Goal: Use online tool/utility: Utilize a website feature to perform a specific function

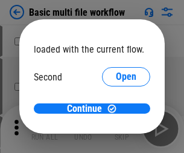
click at [116, 109] on span "Open" at bounding box center [126, 114] width 20 height 10
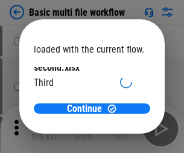
scroll to position [34, 0]
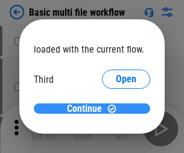
click at [87, 109] on span "Continue" at bounding box center [84, 109] width 35 height 10
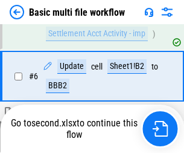
scroll to position [267, 0]
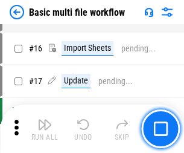
click at [45, 128] on img "button" at bounding box center [44, 124] width 14 height 14
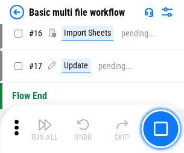
click at [45, 128] on img "button" at bounding box center [44, 124] width 14 height 14
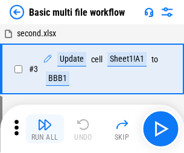
click at [45, 128] on img "button" at bounding box center [44, 124] width 14 height 14
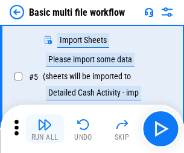
click at [45, 128] on img "button" at bounding box center [44, 124] width 14 height 14
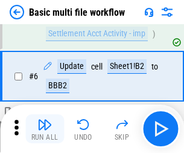
click at [45, 128] on img "button" at bounding box center [44, 124] width 14 height 14
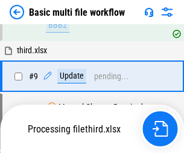
scroll to position [565, 0]
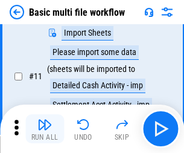
click at [45, 128] on img "button" at bounding box center [44, 124] width 14 height 14
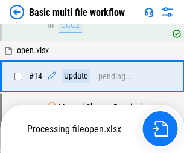
scroll to position [630, 0]
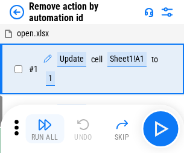
click at [45, 128] on img "button" at bounding box center [44, 124] width 14 height 14
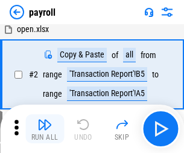
click at [45, 128] on img "button" at bounding box center [44, 124] width 14 height 14
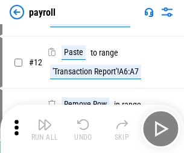
scroll to position [87, 0]
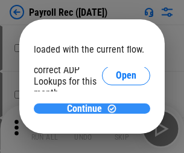
click at [87, 108] on span "Continue" at bounding box center [84, 109] width 35 height 10
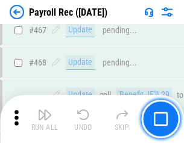
scroll to position [6425, 0]
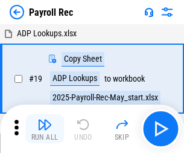
click at [45, 128] on img "button" at bounding box center [44, 124] width 14 height 14
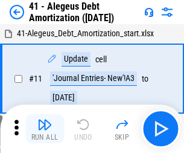
click at [45, 128] on img "button" at bounding box center [44, 124] width 14 height 14
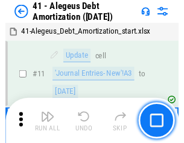
scroll to position [149, 0]
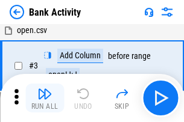
click at [45, 98] on img "button" at bounding box center [44, 94] width 14 height 14
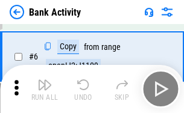
scroll to position [64, 0]
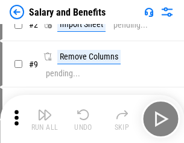
click at [45, 119] on img "button" at bounding box center [44, 115] width 14 height 14
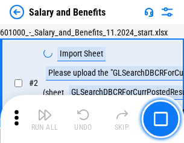
scroll to position [87, 0]
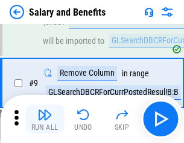
click at [45, 119] on img "button" at bounding box center [44, 115] width 14 height 14
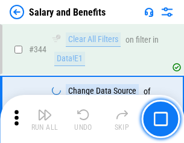
scroll to position [5645, 0]
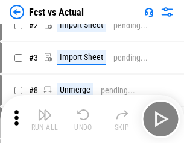
click at [45, 119] on img "button" at bounding box center [44, 115] width 14 height 14
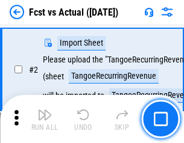
scroll to position [113, 0]
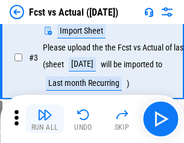
click at [45, 119] on img "button" at bounding box center [44, 115] width 14 height 14
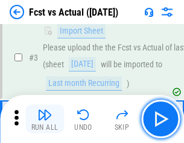
scroll to position [181, 0]
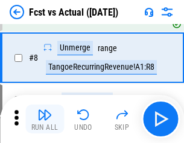
click at [45, 119] on img "button" at bounding box center [44, 115] width 14 height 14
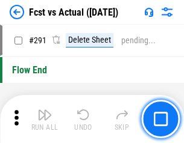
scroll to position [5706, 0]
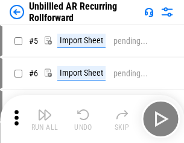
click at [45, 119] on img "button" at bounding box center [44, 115] width 14 height 14
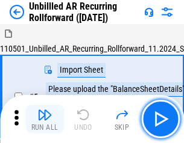
scroll to position [113, 0]
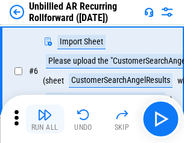
click at [45, 119] on img "button" at bounding box center [44, 115] width 14 height 14
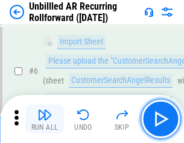
scroll to position [194, 0]
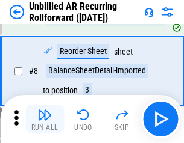
click at [45, 119] on img "button" at bounding box center [44, 115] width 14 height 14
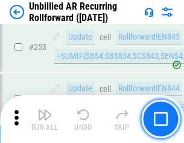
scroll to position [4095, 0]
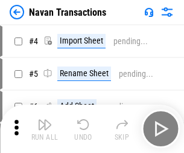
click at [45, 119] on img "button" at bounding box center [44, 124] width 14 height 14
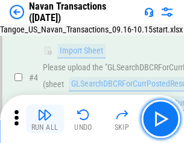
scroll to position [104, 0]
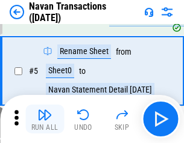
click at [45, 119] on img "button" at bounding box center [44, 115] width 14 height 14
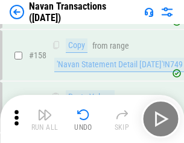
scroll to position [3909, 0]
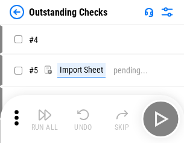
click at [45, 119] on img "button" at bounding box center [44, 115] width 14 height 14
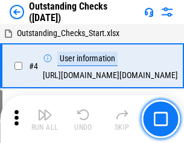
scroll to position [126, 0]
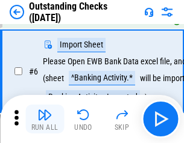
click at [45, 119] on img "button" at bounding box center [44, 115] width 14 height 14
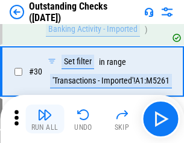
click at [45, 119] on img "button" at bounding box center [44, 115] width 14 height 14
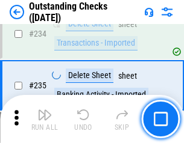
scroll to position [3661, 0]
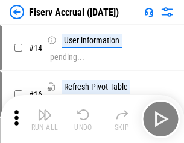
click at [45, 119] on img "button" at bounding box center [44, 115] width 14 height 14
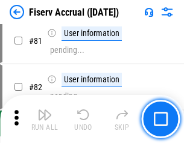
scroll to position [1584, 0]
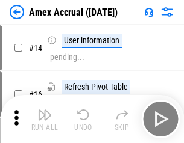
click at [45, 119] on img "button" at bounding box center [44, 115] width 14 height 14
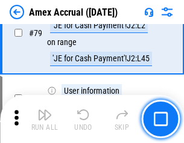
scroll to position [1565, 0]
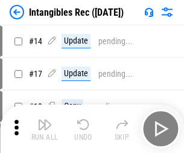
click at [45, 128] on img "button" at bounding box center [44, 124] width 14 height 14
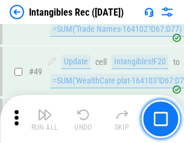
scroll to position [470, 0]
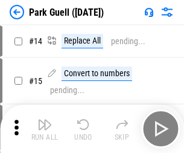
click at [45, 119] on img "button" at bounding box center [44, 124] width 14 height 14
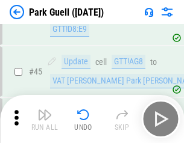
scroll to position [1508, 0]
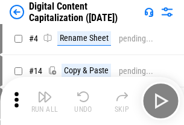
click at [45, 101] on img "button" at bounding box center [44, 97] width 14 height 14
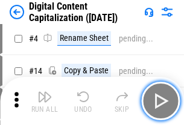
scroll to position [113, 0]
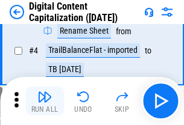
click at [45, 101] on img "button" at bounding box center [44, 97] width 14 height 14
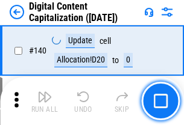
scroll to position [1279, 0]
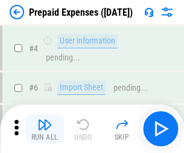
click at [45, 119] on img "button" at bounding box center [44, 124] width 14 height 14
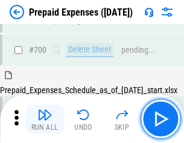
scroll to position [3315, 0]
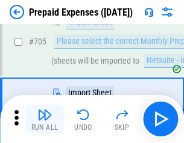
click at [45, 119] on img "button" at bounding box center [44, 115] width 14 height 14
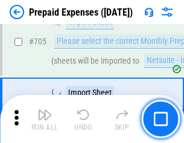
scroll to position [3377, 0]
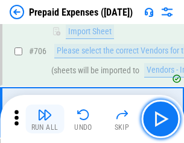
click at [45, 119] on img "button" at bounding box center [44, 115] width 14 height 14
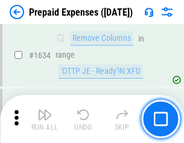
scroll to position [11739, 0]
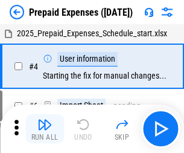
click at [45, 128] on img "button" at bounding box center [44, 124] width 14 height 14
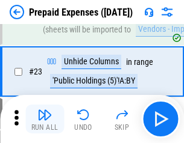
click at [45, 119] on img "button" at bounding box center [44, 115] width 14 height 14
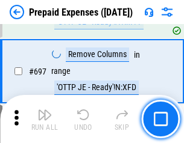
scroll to position [4198, 0]
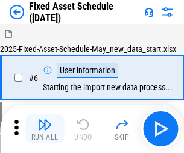
click at [45, 128] on img "button" at bounding box center [44, 124] width 14 height 14
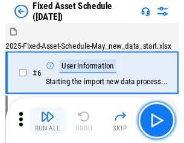
scroll to position [127, 0]
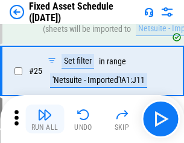
click at [45, 119] on img "button" at bounding box center [44, 115] width 14 height 14
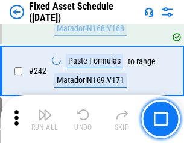
scroll to position [3735, 0]
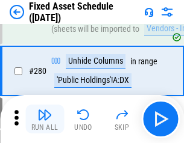
click at [45, 119] on img "button" at bounding box center [44, 115] width 14 height 14
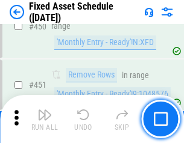
scroll to position [5390, 0]
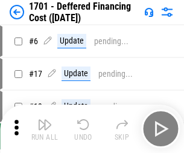
click at [45, 128] on img "button" at bounding box center [44, 124] width 14 height 14
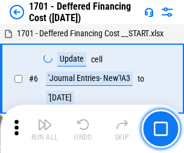
scroll to position [145, 0]
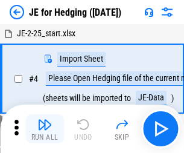
click at [45, 119] on img "button" at bounding box center [44, 124] width 14 height 14
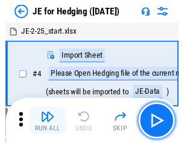
scroll to position [68, 0]
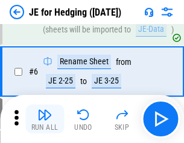
click at [45, 119] on img "button" at bounding box center [44, 115] width 14 height 14
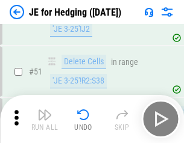
scroll to position [781, 0]
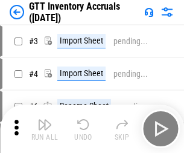
click at [45, 119] on img "button" at bounding box center [44, 124] width 14 height 14
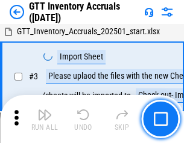
scroll to position [78, 0]
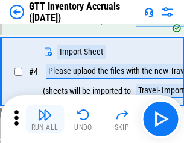
click at [45, 119] on img "button" at bounding box center [44, 115] width 14 height 14
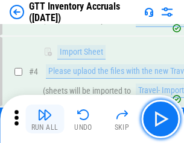
scroll to position [139, 0]
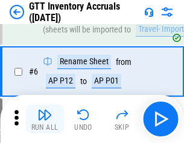
click at [45, 119] on img "button" at bounding box center [44, 115] width 14 height 14
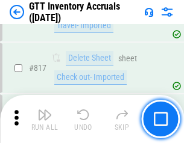
scroll to position [9152, 0]
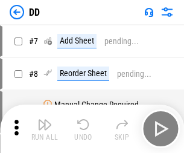
click at [45, 128] on img "button" at bounding box center [44, 124] width 14 height 14
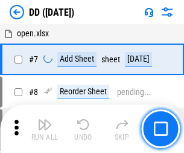
scroll to position [116, 0]
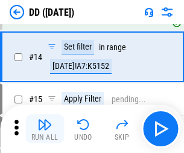
click at [45, 128] on img "button" at bounding box center [44, 124] width 14 height 14
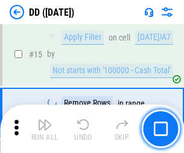
scroll to position [310, 0]
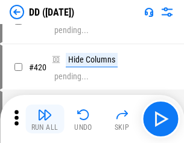
click at [45, 119] on img "button" at bounding box center [44, 115] width 14 height 14
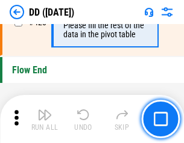
scroll to position [5771, 0]
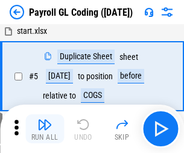
click at [45, 128] on img "button" at bounding box center [44, 124] width 14 height 14
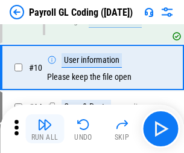
click at [45, 128] on img "button" at bounding box center [44, 124] width 14 height 14
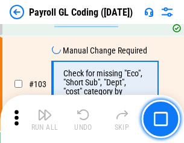
scroll to position [2829, 0]
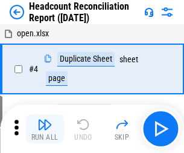
click at [45, 128] on img "button" at bounding box center [44, 124] width 14 height 14
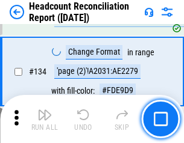
scroll to position [1449, 0]
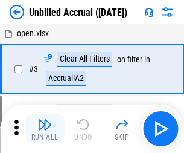
click at [45, 128] on img "button" at bounding box center [44, 124] width 14 height 14
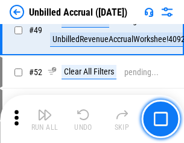
scroll to position [1094, 0]
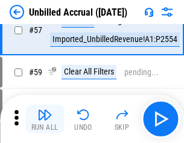
click at [45, 119] on img "button" at bounding box center [44, 115] width 14 height 14
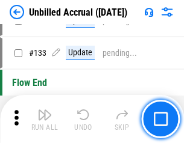
scroll to position [3591, 0]
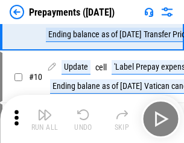
scroll to position [75, 0]
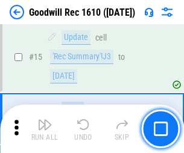
scroll to position [206, 0]
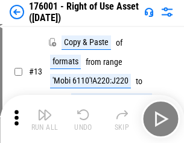
scroll to position [78, 0]
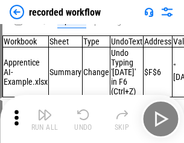
click at [45, 119] on img "button" at bounding box center [44, 115] width 14 height 14
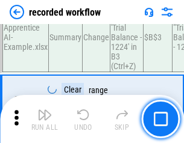
scroll to position [3769, 0]
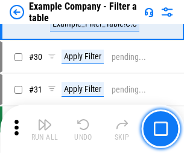
scroll to position [1103, 0]
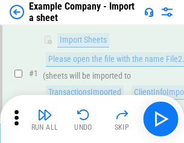
scroll to position [101, 0]
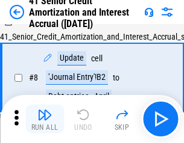
click at [45, 119] on img "button" at bounding box center [44, 115] width 14 height 14
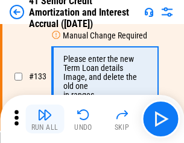
click at [45, 119] on img "button" at bounding box center [44, 115] width 14 height 14
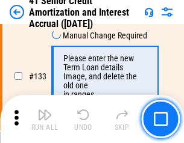
scroll to position [1260, 0]
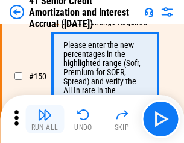
click at [45, 119] on img "button" at bounding box center [44, 115] width 14 height 14
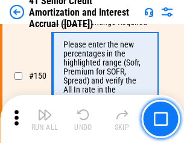
scroll to position [1387, 0]
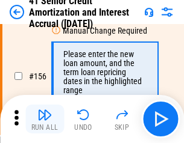
click at [45, 119] on img "button" at bounding box center [44, 115] width 14 height 14
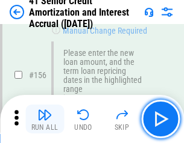
scroll to position [1470, 0]
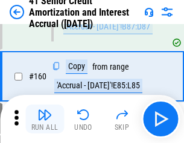
click at [45, 119] on img "button" at bounding box center [44, 115] width 14 height 14
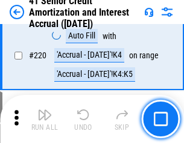
scroll to position [2700, 0]
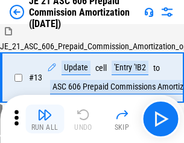
click at [45, 119] on img "button" at bounding box center [44, 115] width 14 height 14
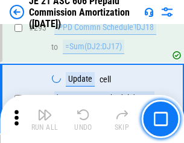
scroll to position [2219, 0]
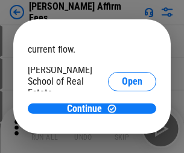
click at [122, 140] on span "Open" at bounding box center [132, 145] width 20 height 10
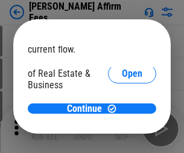
click at [122, 126] on span "Open" at bounding box center [132, 131] width 20 height 10
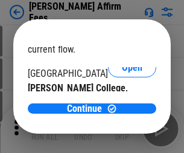
click at [122, 113] on span "Open" at bounding box center [132, 118] width 20 height 10
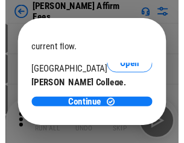
scroll to position [189, 0]
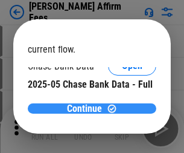
click at [87, 108] on span "Continue" at bounding box center [84, 109] width 35 height 10
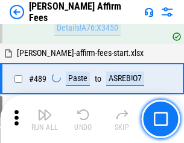
scroll to position [3278, 0]
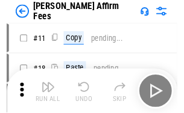
scroll to position [12, 0]
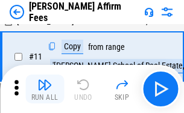
click at [45, 89] on img "button" at bounding box center [44, 85] width 14 height 14
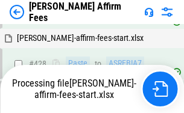
scroll to position [3162, 0]
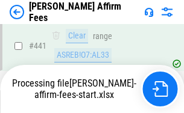
scroll to position [3162, 0]
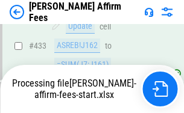
scroll to position [3162, 0]
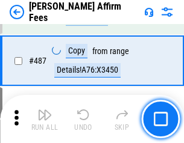
scroll to position [3147, 0]
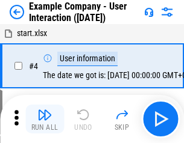
click at [45, 119] on img "button" at bounding box center [44, 115] width 14 height 14
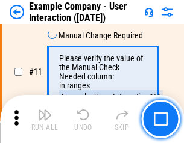
scroll to position [261, 0]
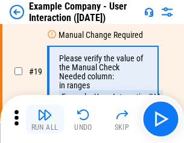
click at [45, 119] on img "button" at bounding box center [44, 115] width 14 height 14
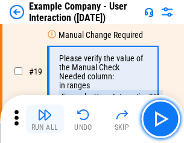
click at [45, 119] on img "button" at bounding box center [44, 115] width 14 height 14
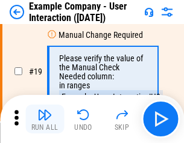
click at [45, 119] on img "button" at bounding box center [44, 115] width 14 height 14
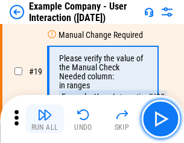
scroll to position [333, 0]
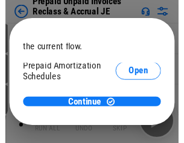
scroll to position [72, 0]
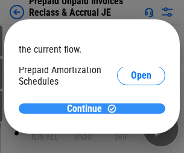
click at [87, 108] on span "Continue" at bounding box center [84, 109] width 35 height 10
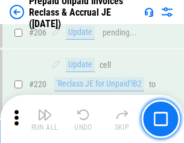
scroll to position [1563, 0]
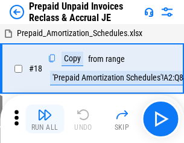
click at [45, 119] on img "button" at bounding box center [44, 115] width 14 height 14
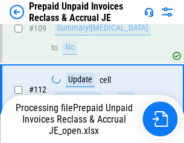
scroll to position [1501, 0]
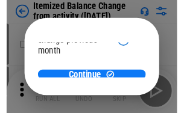
scroll to position [88, 0]
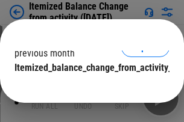
click at [87, 87] on span "Continue" at bounding box center [84, 92] width 35 height 10
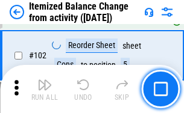
scroll to position [2017, 0]
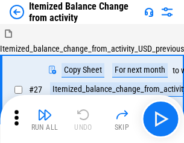
scroll to position [19, 0]
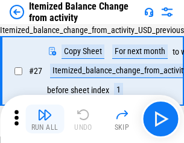
click at [45, 119] on img "button" at bounding box center [44, 115] width 14 height 14
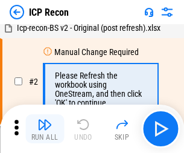
click at [45, 128] on img "button" at bounding box center [44, 124] width 14 height 14
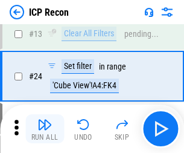
click at [45, 128] on img "button" at bounding box center [44, 124] width 14 height 14
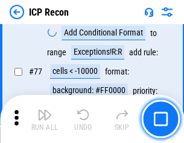
scroll to position [1083, 0]
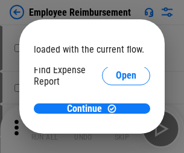
click at [116, 140] on span "Open" at bounding box center [126, 145] width 20 height 10
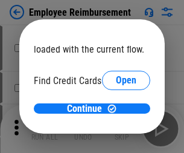
scroll to position [71, 0]
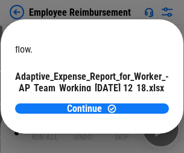
click at [134, 101] on span "Open" at bounding box center [144, 106] width 20 height 10
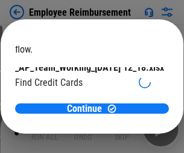
scroll to position [125, 0]
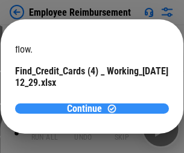
click at [87, 108] on span "Continue" at bounding box center [84, 109] width 35 height 10
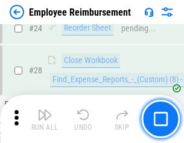
scroll to position [564, 0]
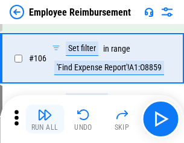
click at [45, 119] on img "button" at bounding box center [44, 115] width 14 height 14
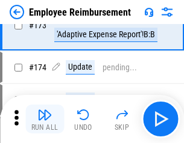
click at [45, 119] on img "button" at bounding box center [44, 115] width 14 height 14
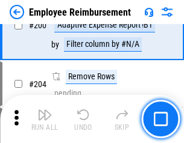
scroll to position [3051, 0]
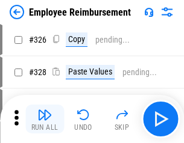
click at [45, 119] on img "button" at bounding box center [44, 115] width 14 height 14
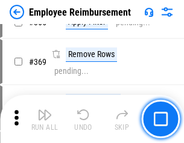
click at [45, 119] on img "button" at bounding box center [44, 115] width 14 height 14
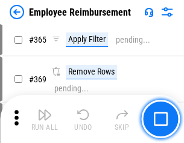
scroll to position [6216, 0]
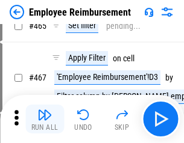
click at [45, 119] on img "button" at bounding box center [44, 115] width 14 height 14
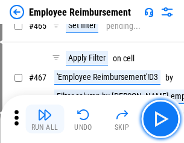
click at [45, 119] on img "button" at bounding box center [44, 115] width 14 height 14
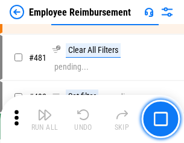
scroll to position [7446, 0]
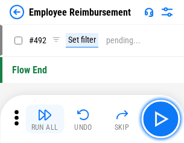
click at [45, 119] on img "button" at bounding box center [44, 115] width 14 height 14
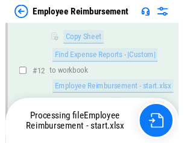
scroll to position [245, 0]
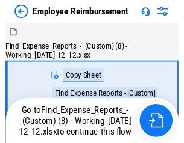
scroll to position [41, 0]
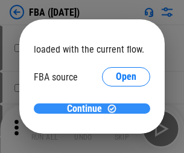
click at [87, 109] on span "Continue" at bounding box center [84, 109] width 35 height 10
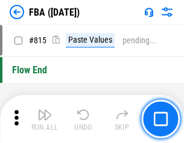
scroll to position [10793, 0]
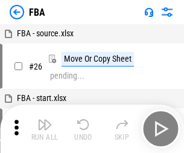
scroll to position [12, 0]
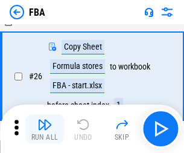
click at [45, 128] on img "button" at bounding box center [44, 124] width 14 height 14
